Goal: Task Accomplishment & Management: Complete application form

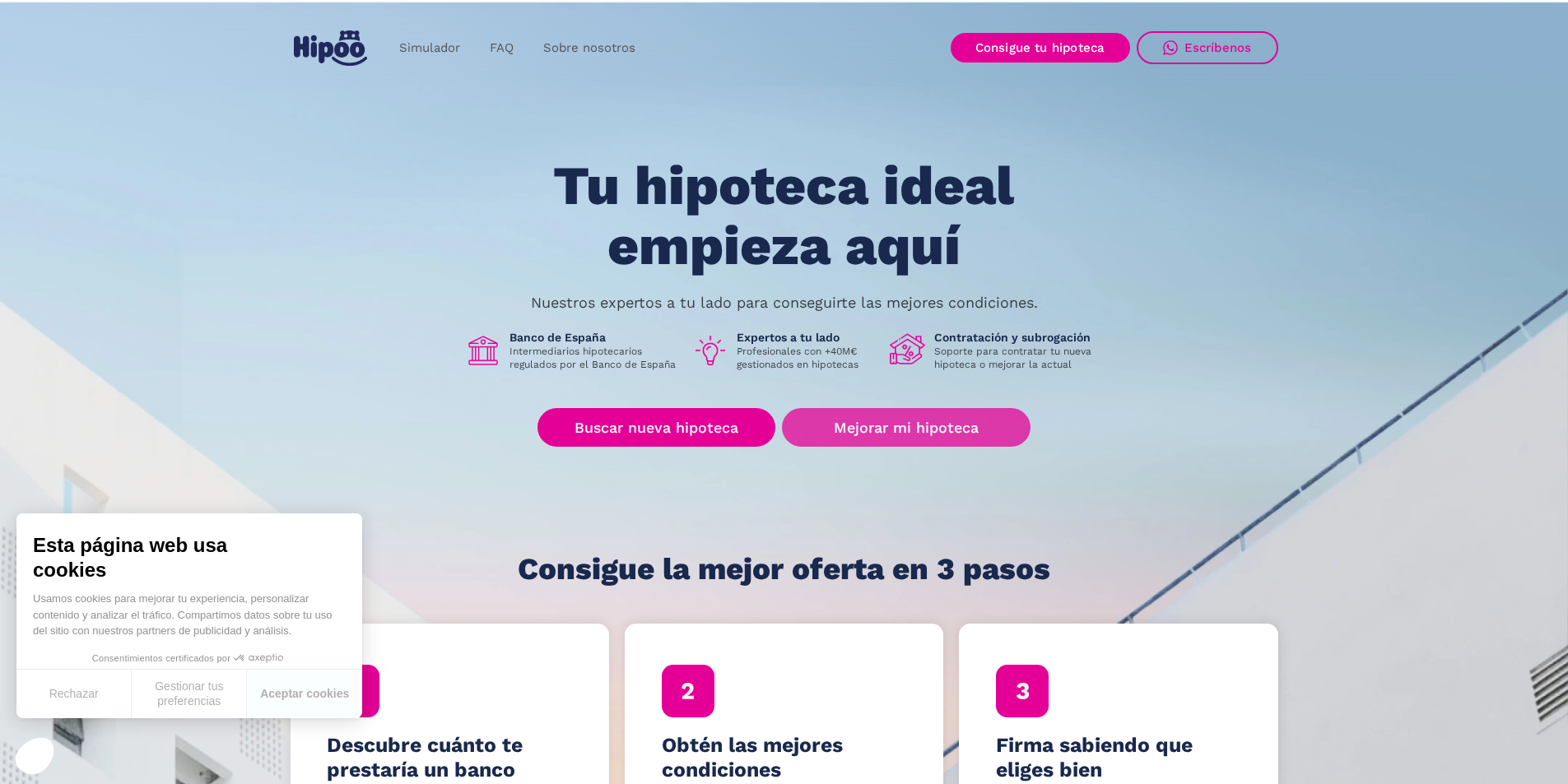
click at [896, 420] on link "Mejorar mi hipoteca" at bounding box center [905, 427] width 247 height 39
